Goal: Browse casually

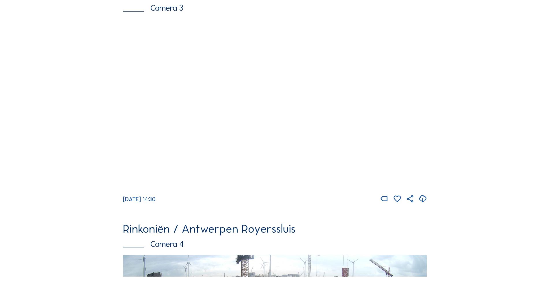
scroll to position [758, 0]
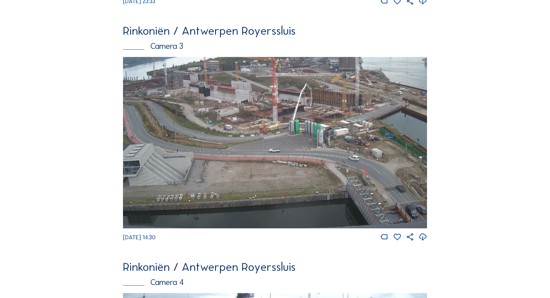
click at [265, 107] on img at bounding box center [275, 142] width 304 height 171
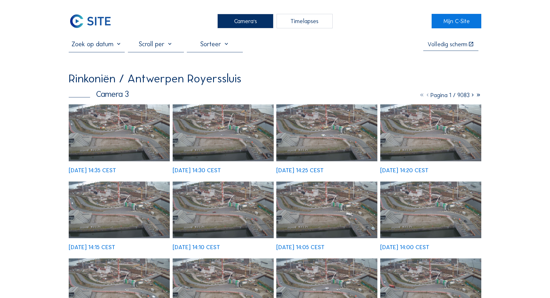
click at [128, 119] on img at bounding box center [119, 132] width 101 height 57
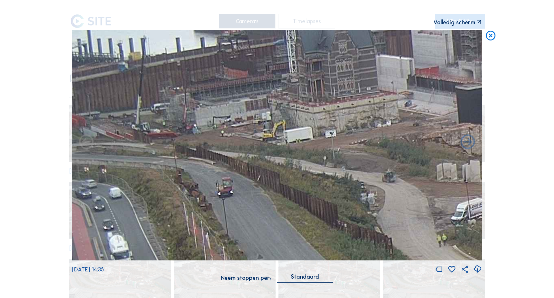
drag, startPoint x: 111, startPoint y: 78, endPoint x: 368, endPoint y: 105, distance: 259.1
click at [368, 105] on img at bounding box center [277, 145] width 410 height 231
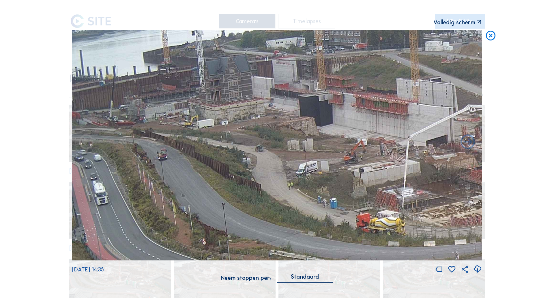
click at [29, 124] on div "Scroll om door de tijd te reizen | Druk op de 'Alt'-knop + scroll om te Zoomen …" at bounding box center [277, 149] width 554 height 298
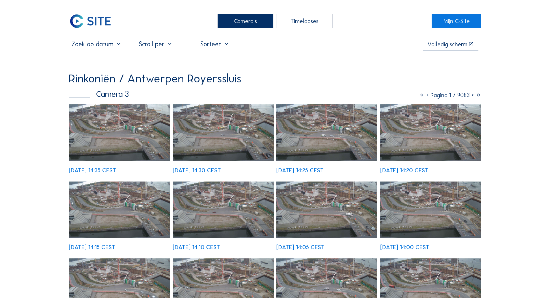
click at [74, 18] on img at bounding box center [90, 21] width 43 height 14
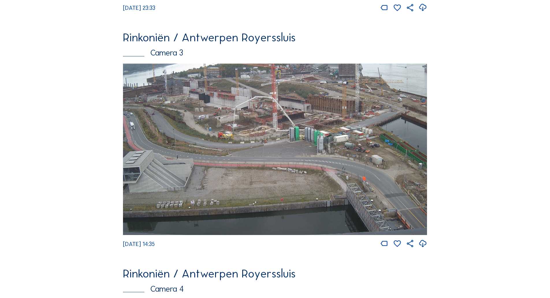
scroll to position [729, 0]
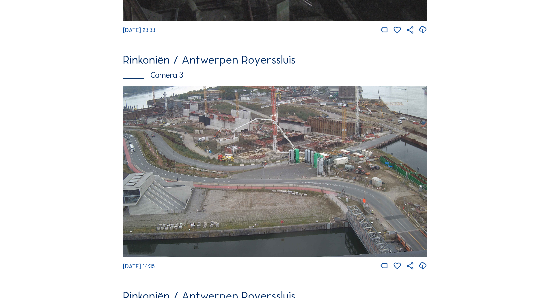
drag, startPoint x: 92, startPoint y: 151, endPoint x: 75, endPoint y: 109, distance: 45.8
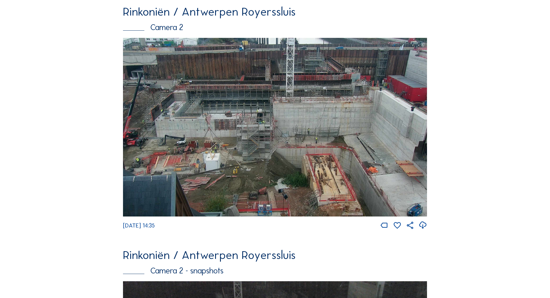
scroll to position [268, 0]
